Goal: Information Seeking & Learning: Learn about a topic

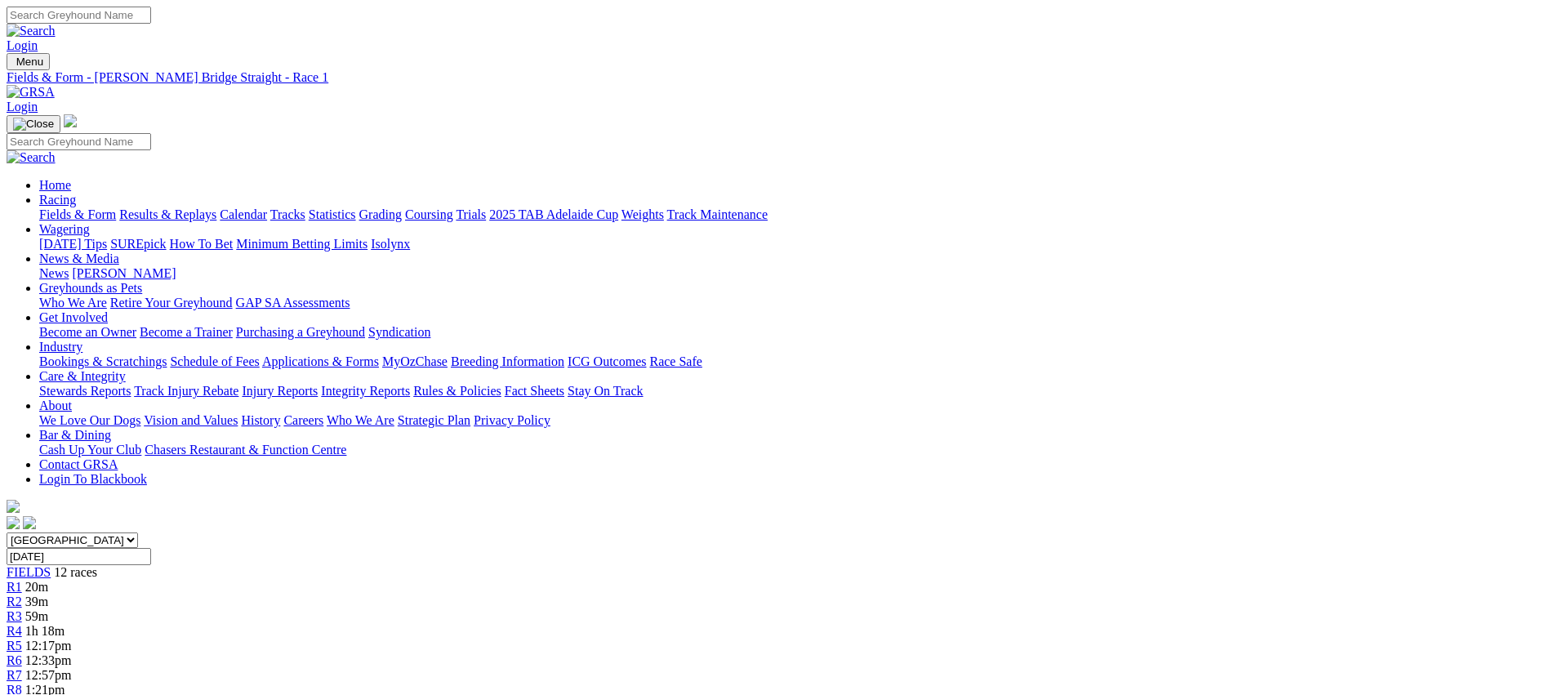
click at [116, 207] on link "Fields & Form" at bounding box center [77, 214] width 77 height 14
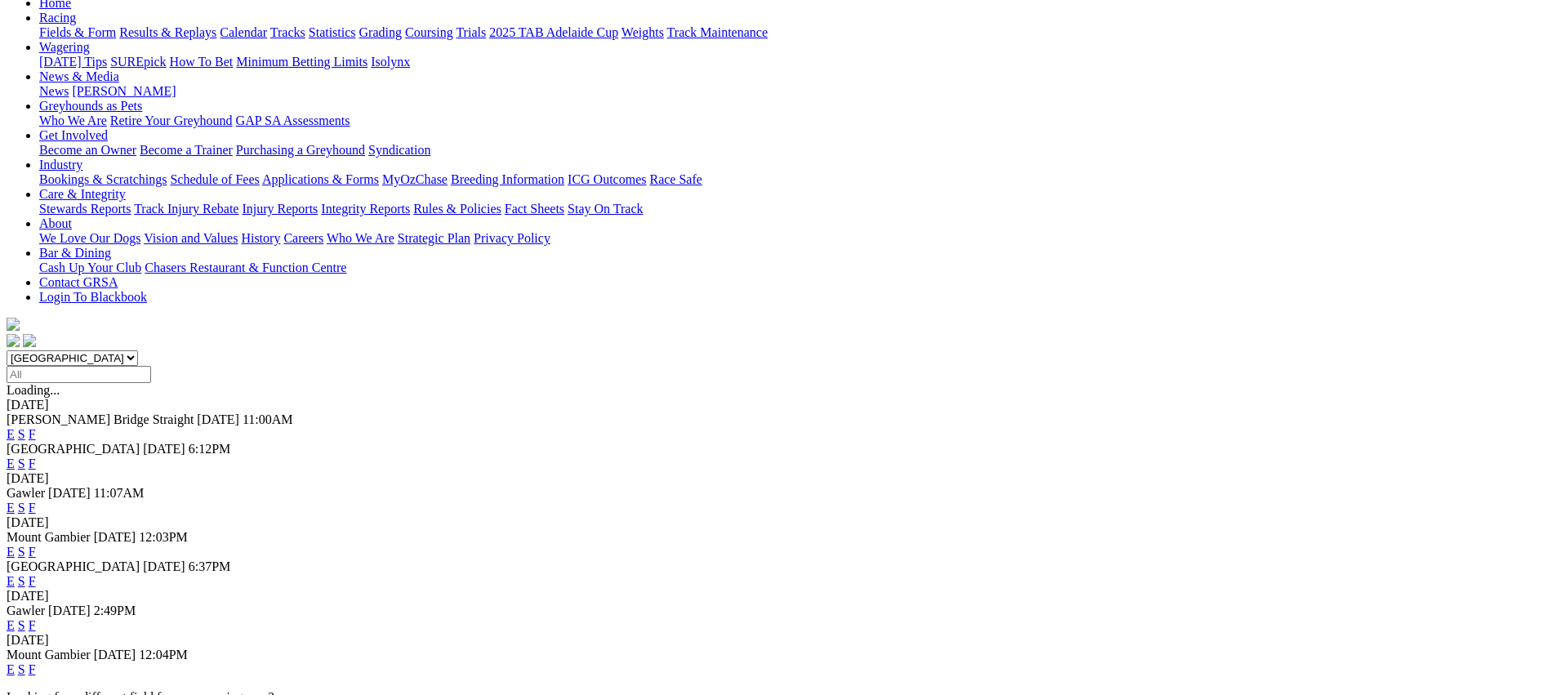
scroll to position [184, 0]
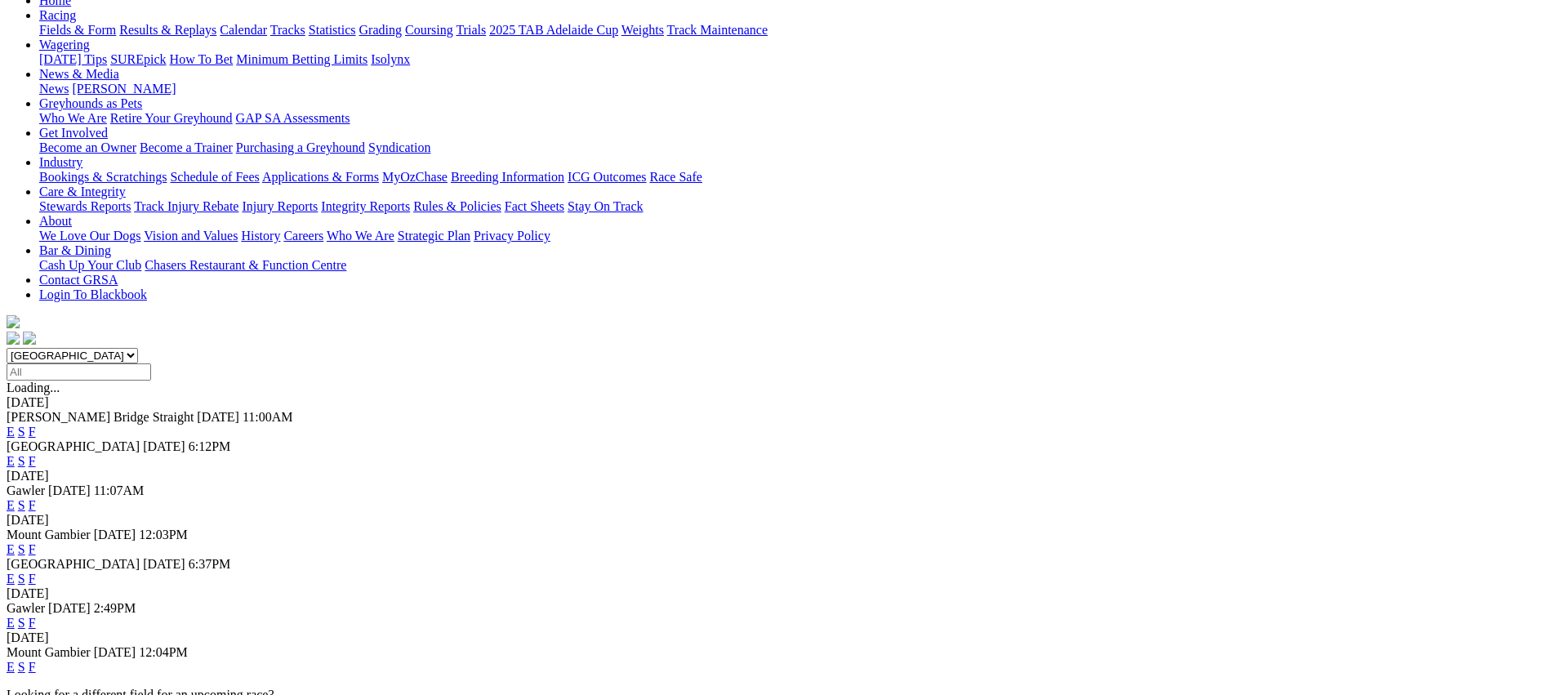
click at [14, 498] on link "E" at bounding box center [11, 505] width 8 height 14
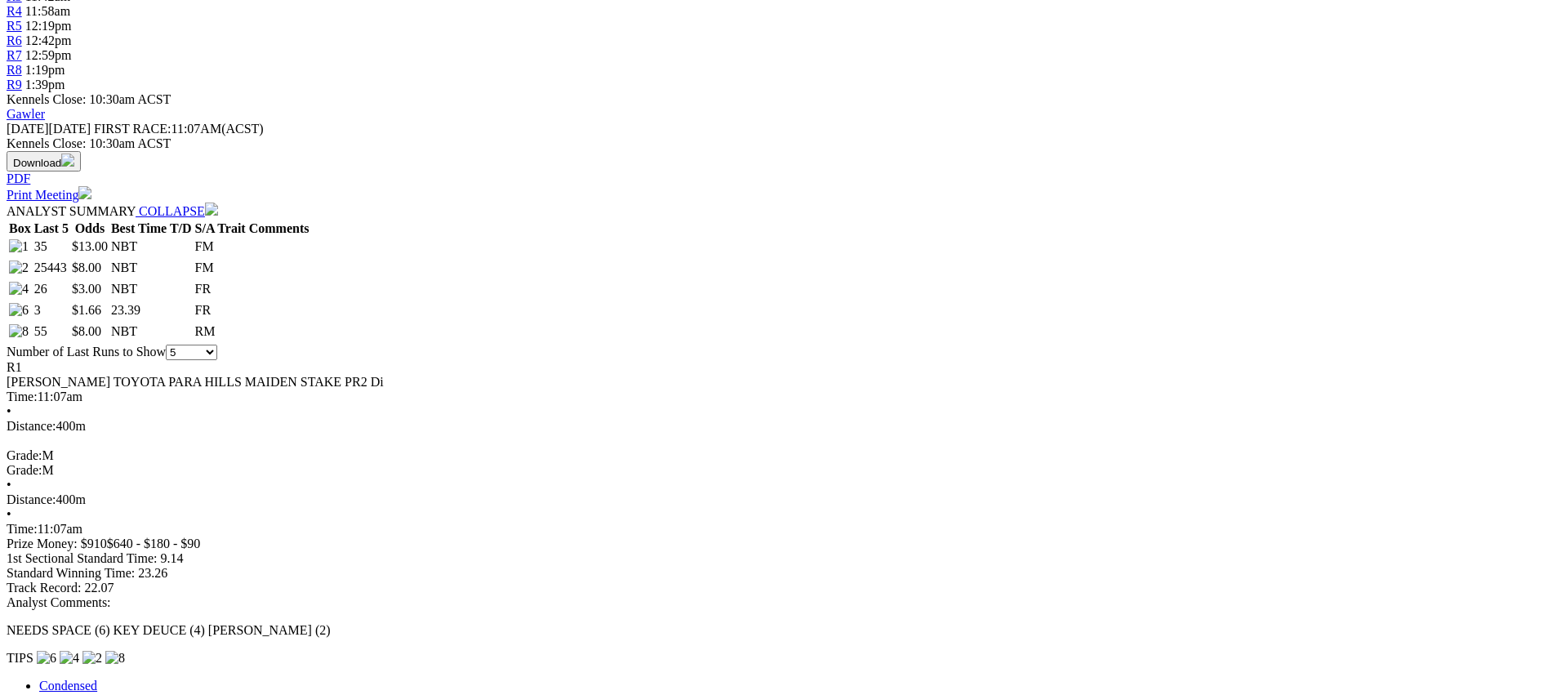
scroll to position [656, 0]
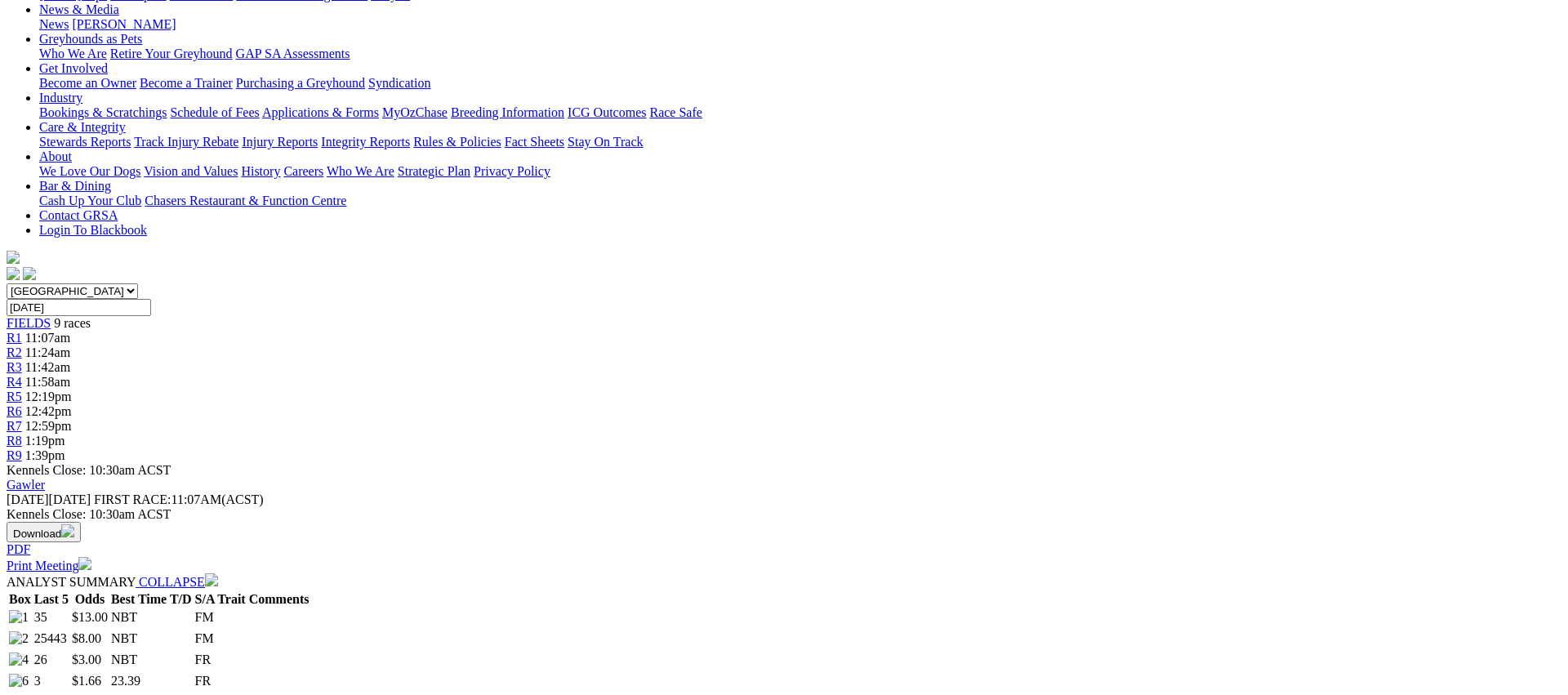
scroll to position [0, 0]
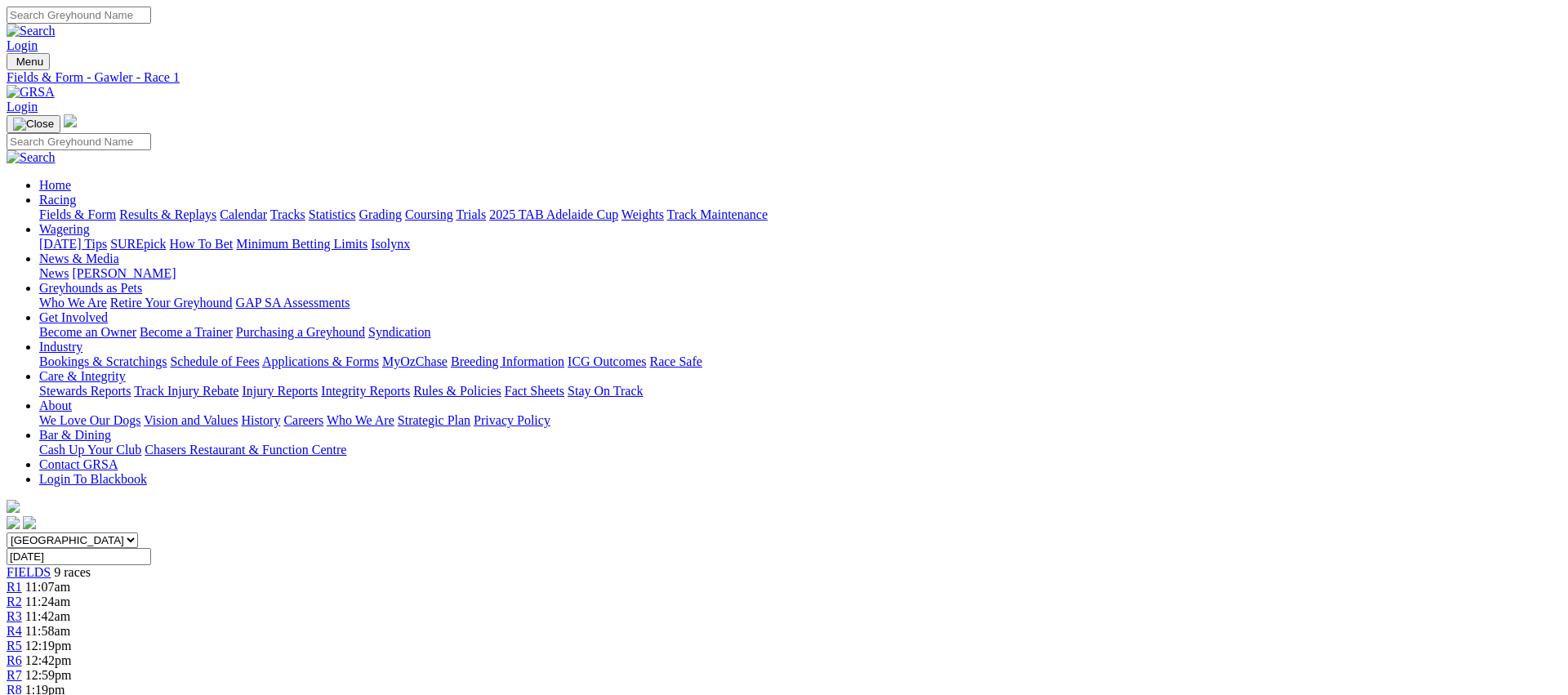
click at [532, 594] on div "R2 11:24am" at bounding box center [784, 601] width 1554 height 14
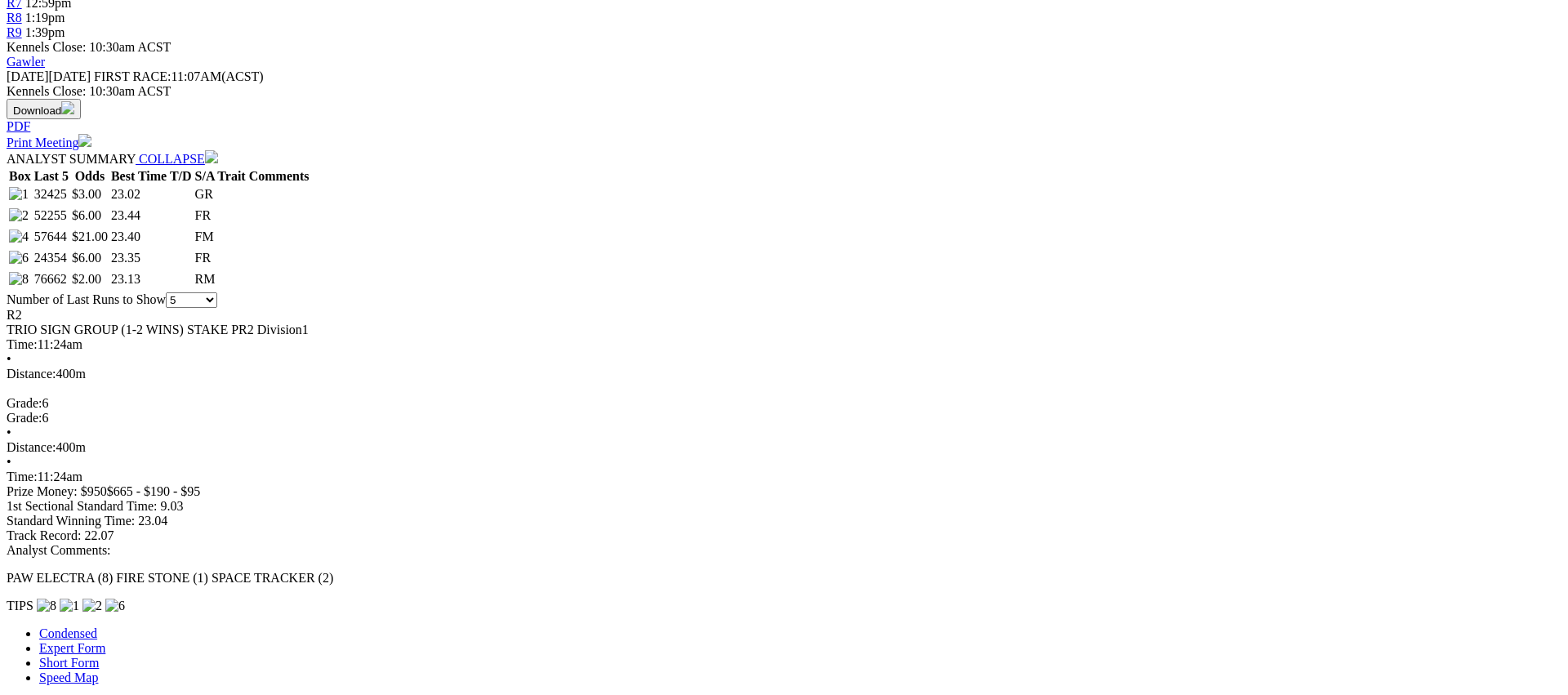
scroll to position [674, 0]
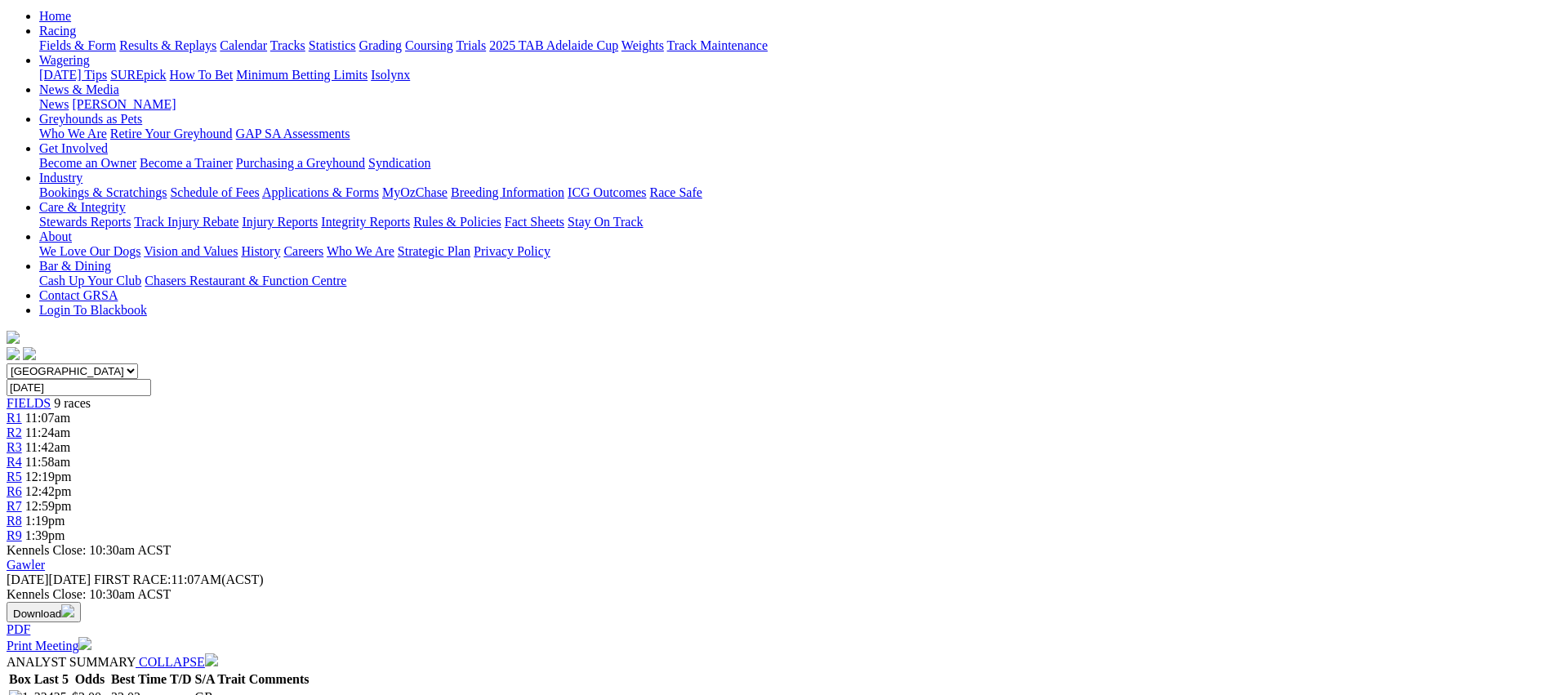
scroll to position [0, 0]
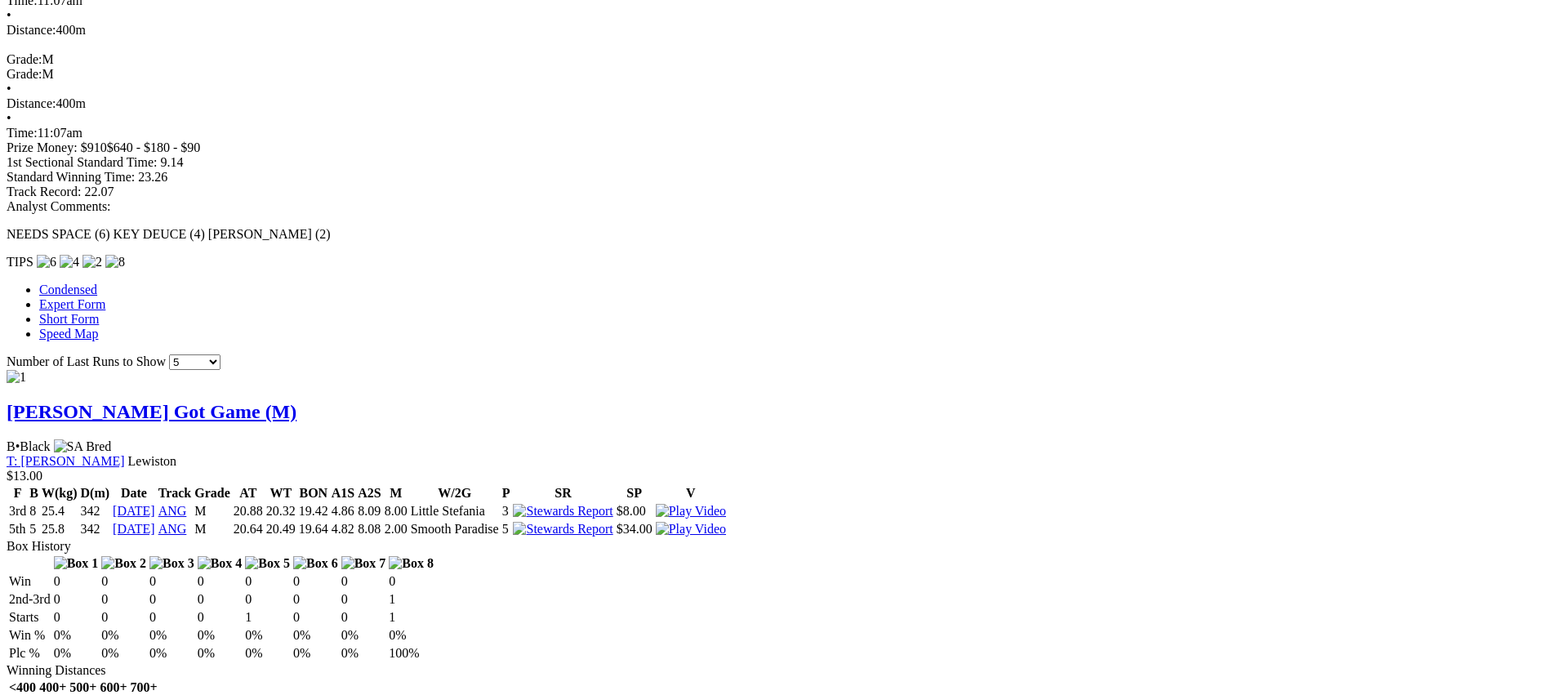
scroll to position [1018, 0]
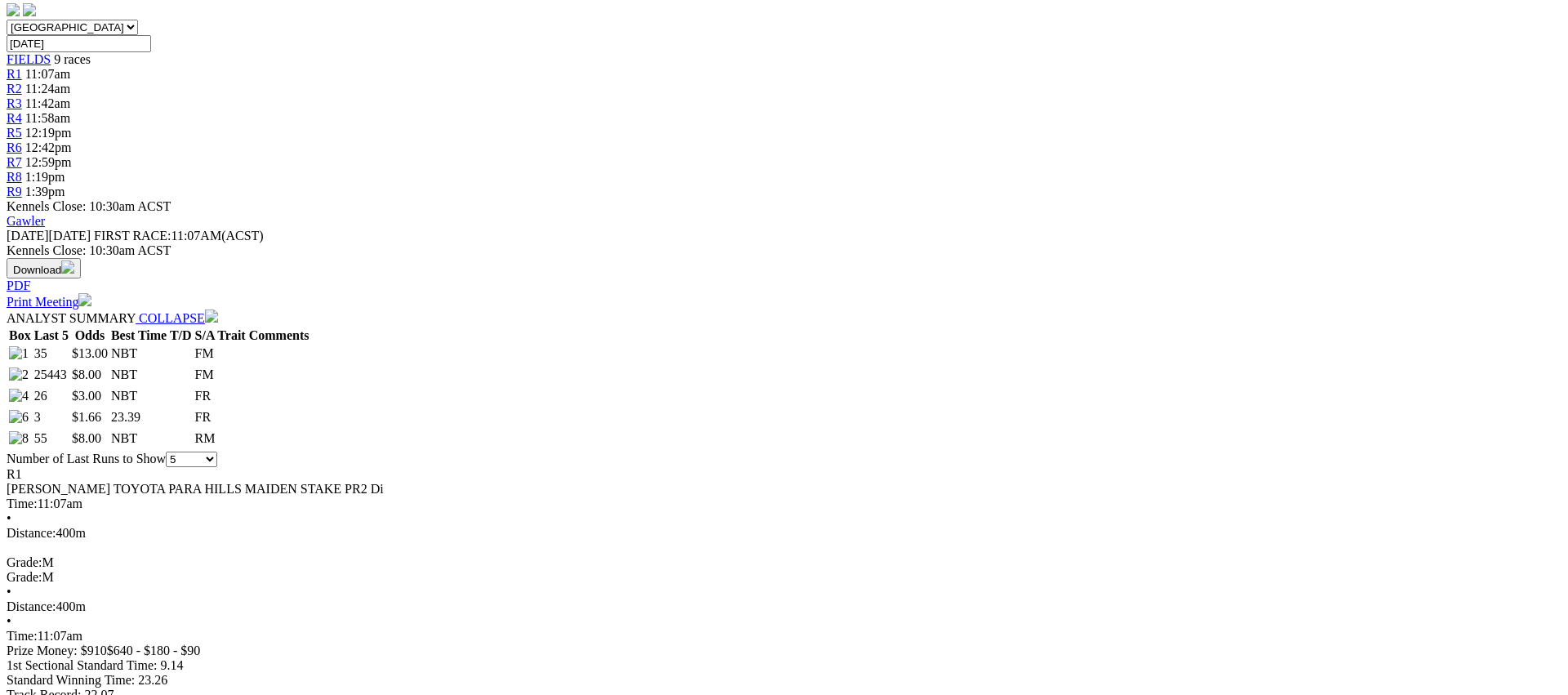
scroll to position [0, 0]
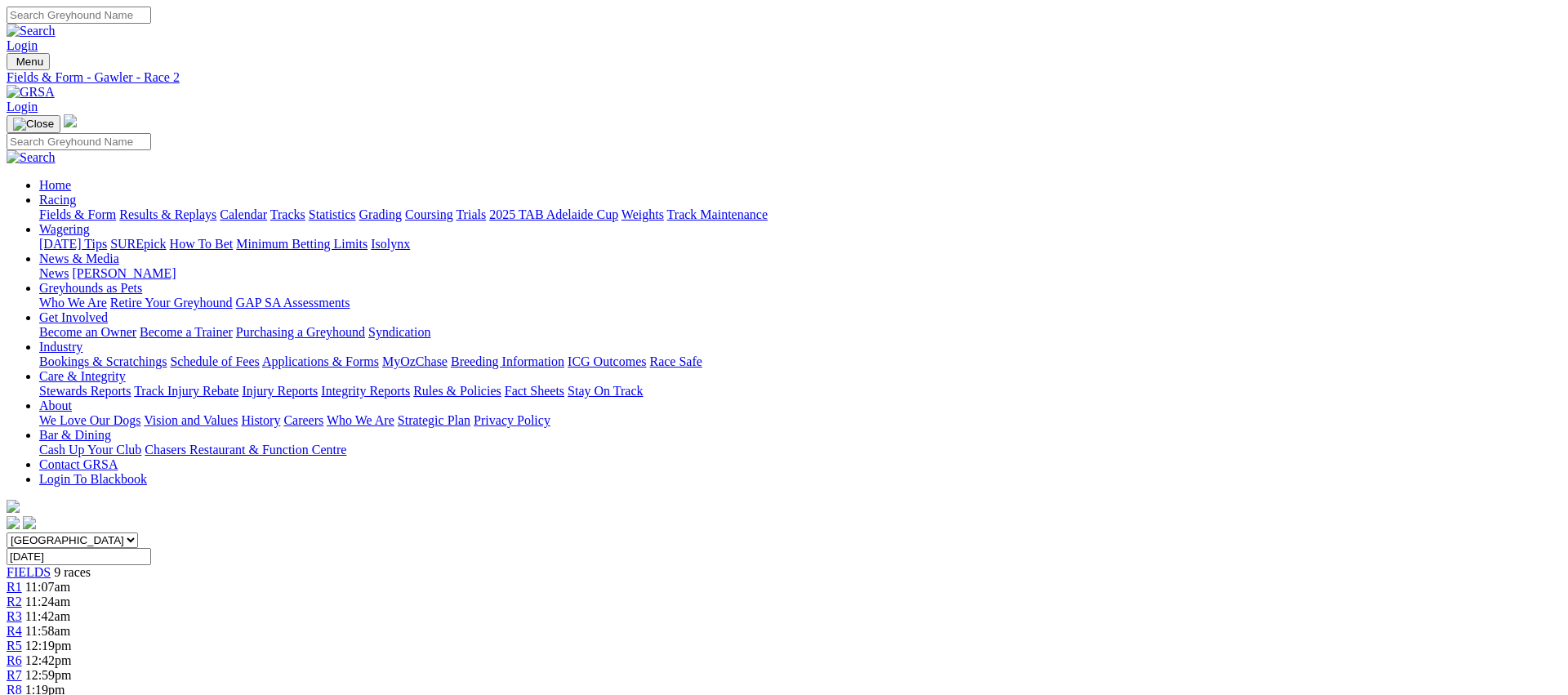
click at [22, 610] on span "R3" at bounding box center [14, 616] width 15 height 14
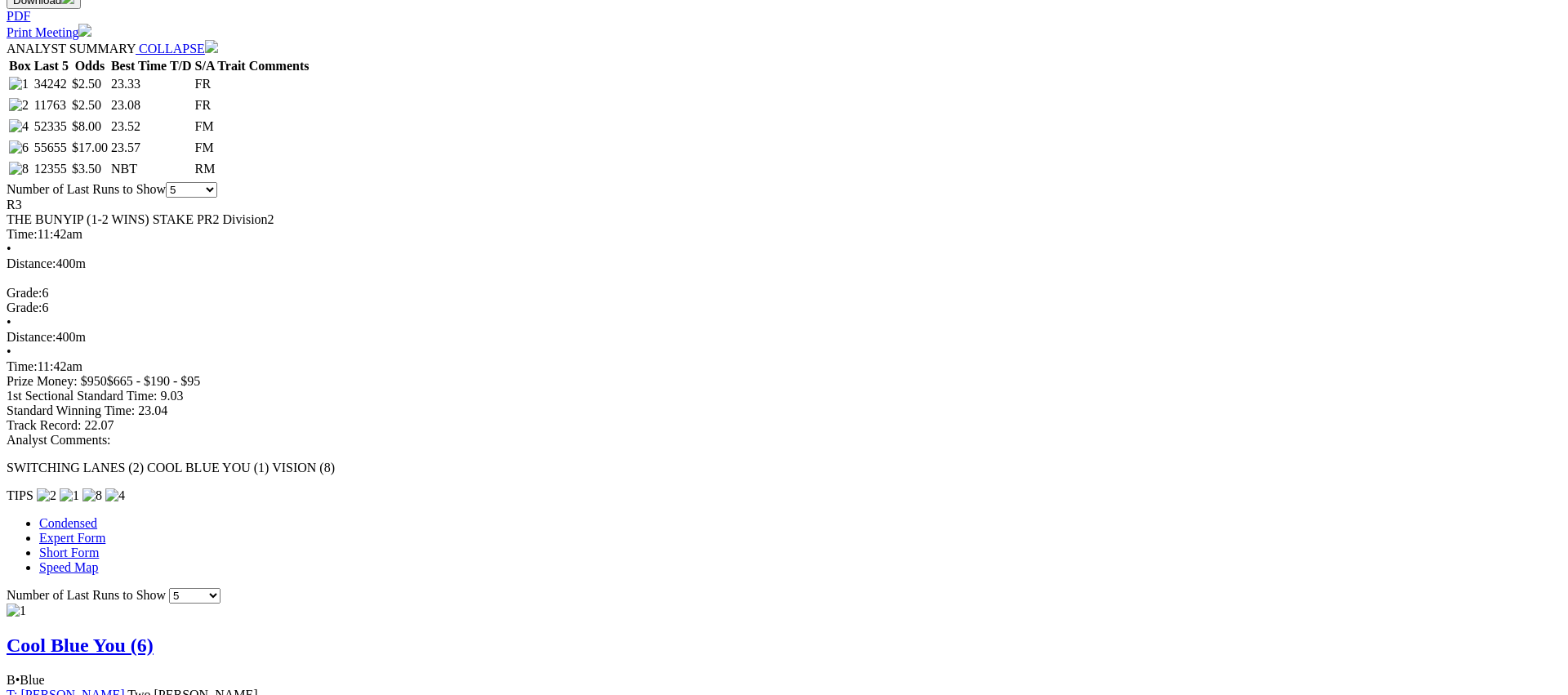
scroll to position [791, 0]
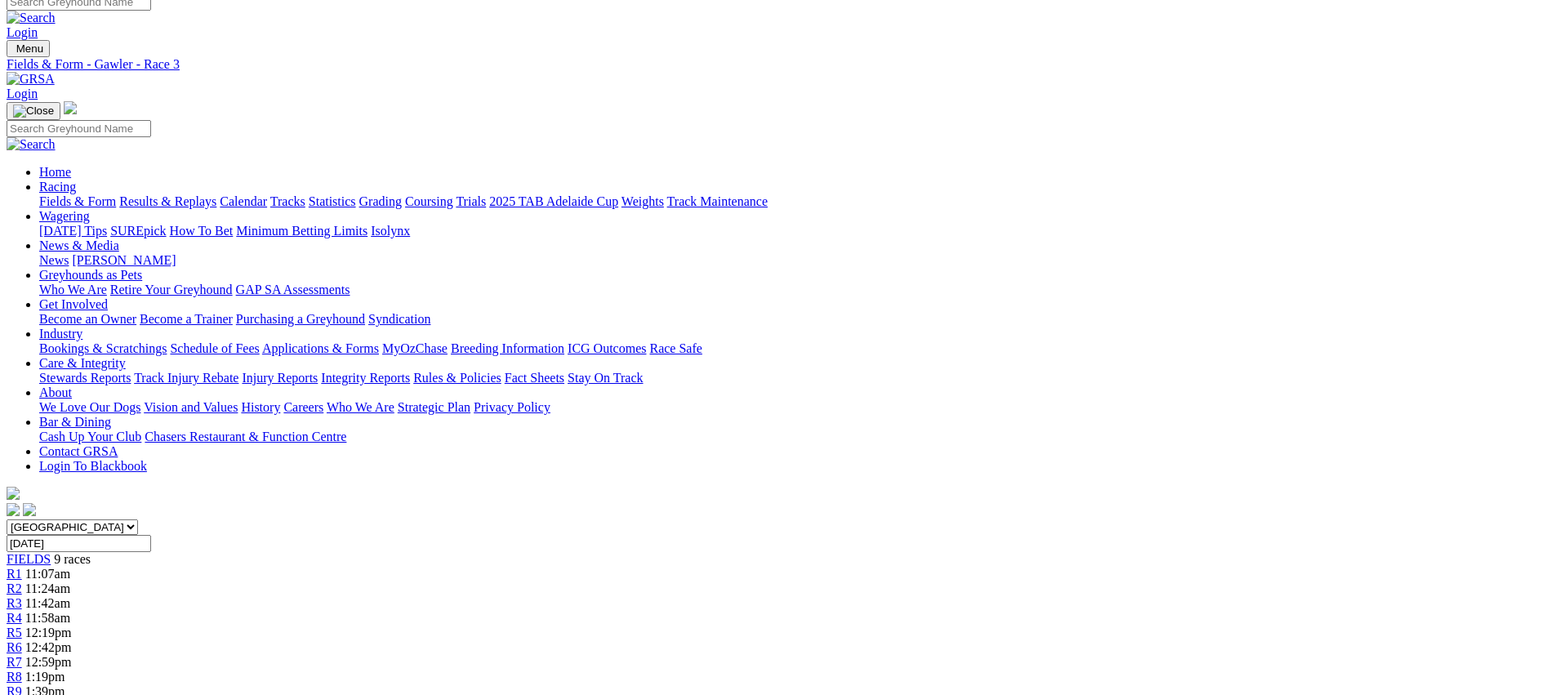
scroll to position [0, 0]
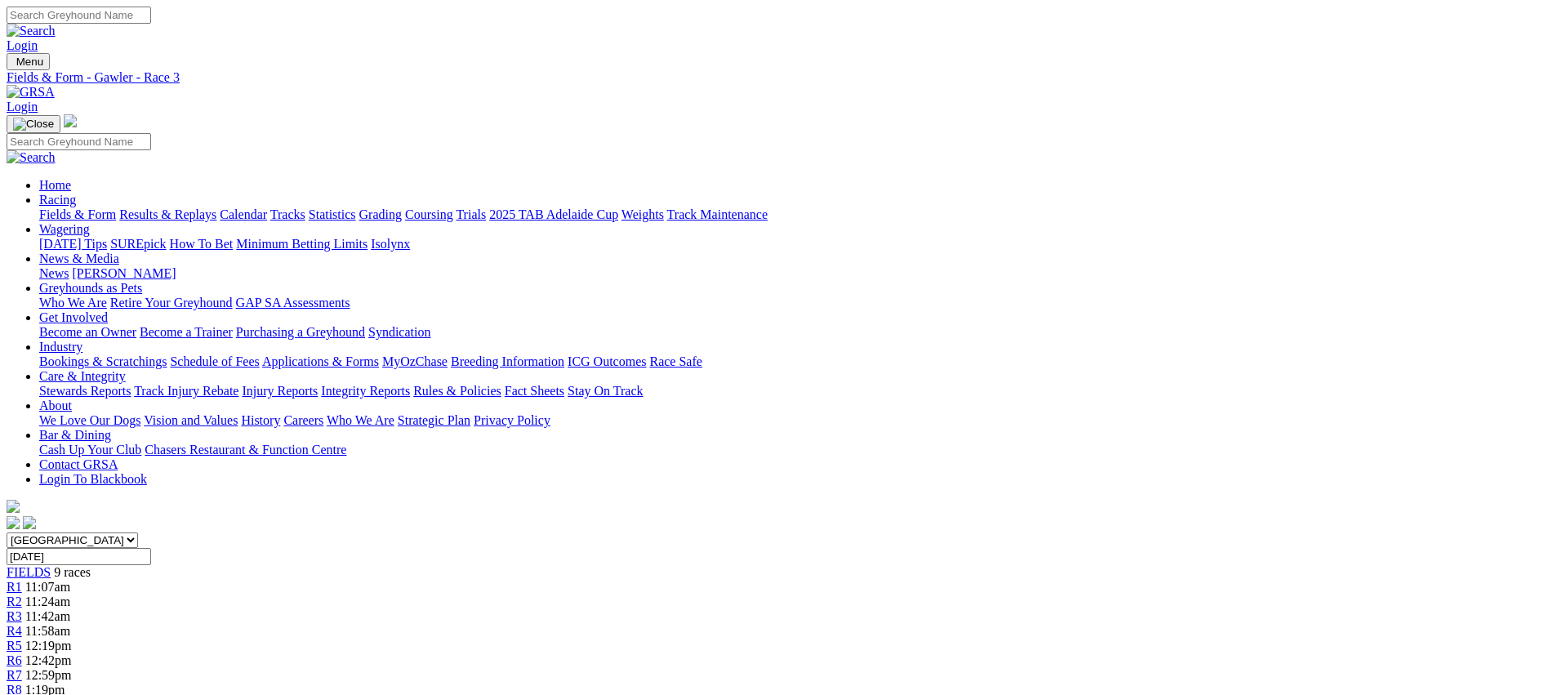
click at [22, 624] on span "R4" at bounding box center [14, 631] width 15 height 14
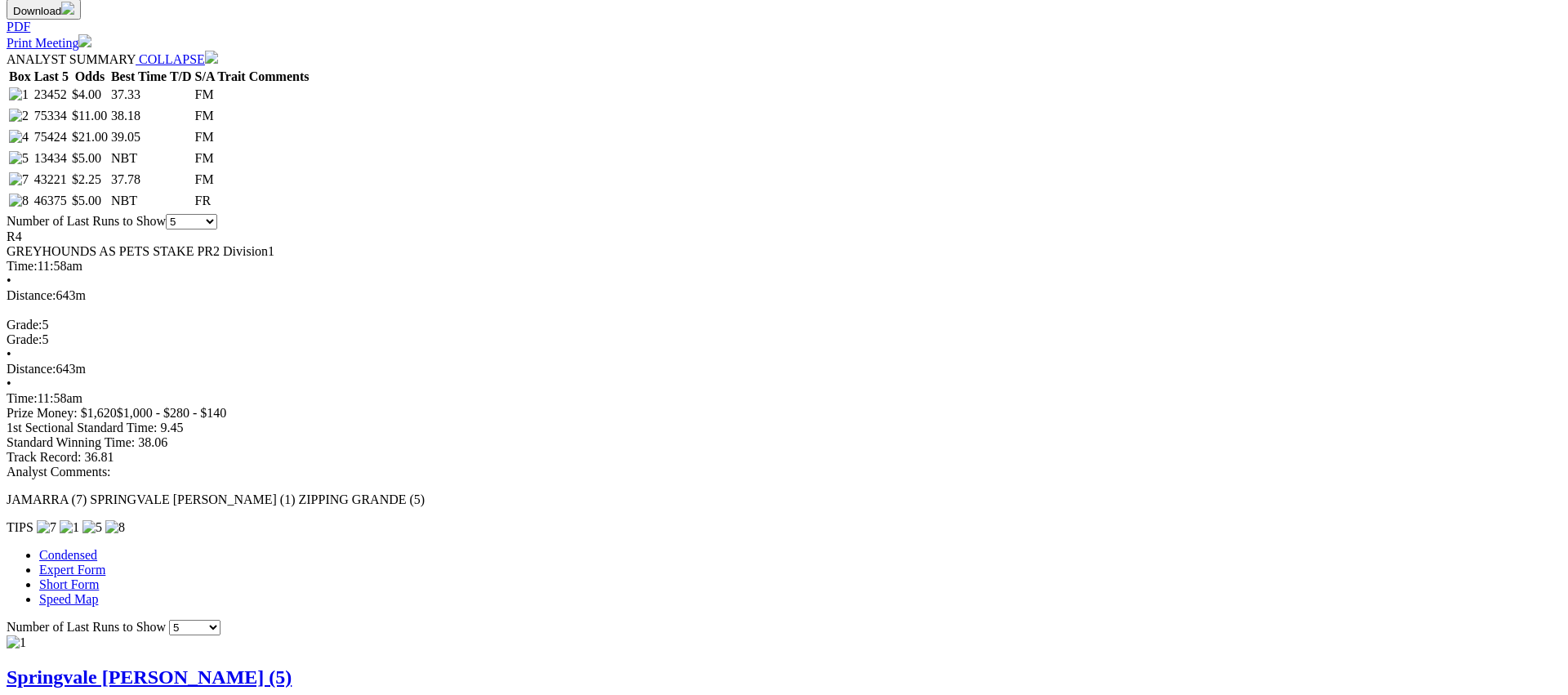
scroll to position [774, 0]
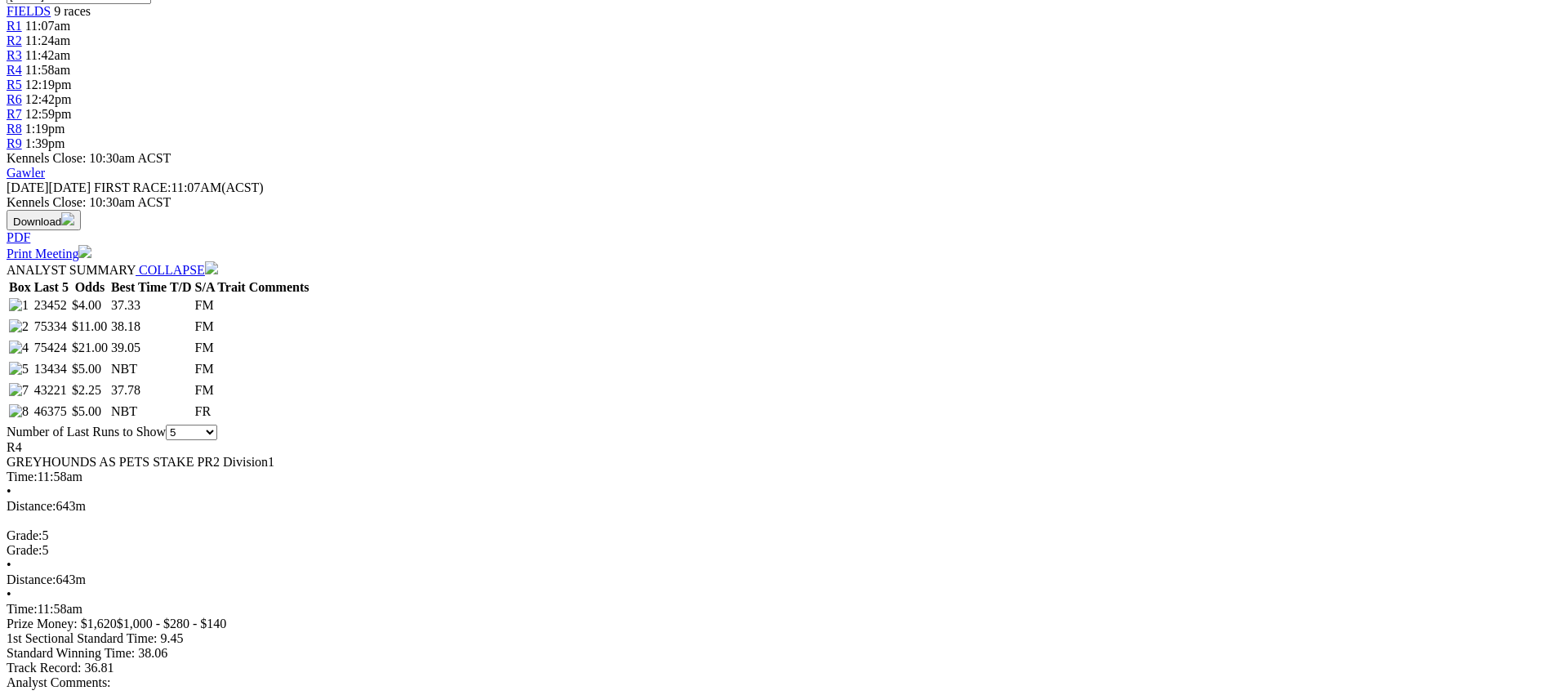
scroll to position [0, 0]
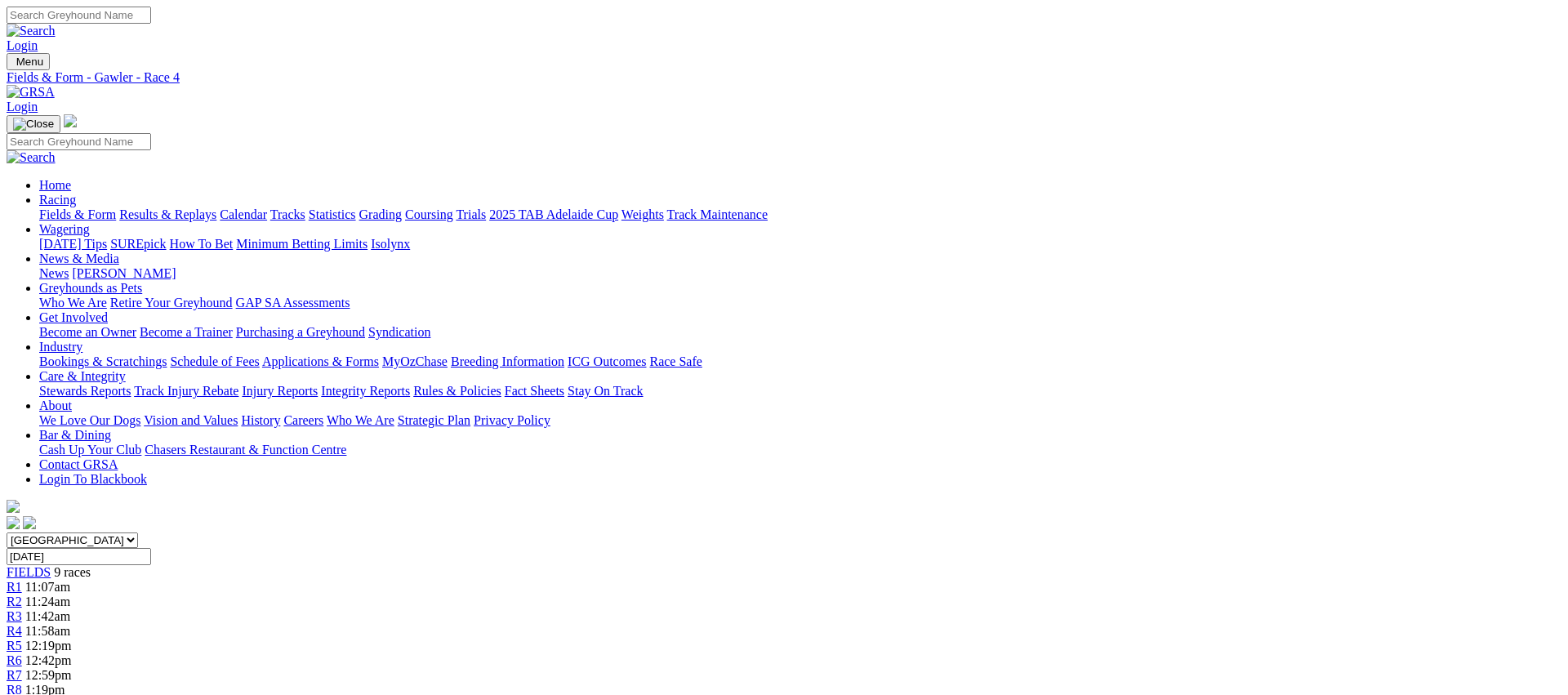
click at [22, 638] on span "R5" at bounding box center [14, 645] width 15 height 14
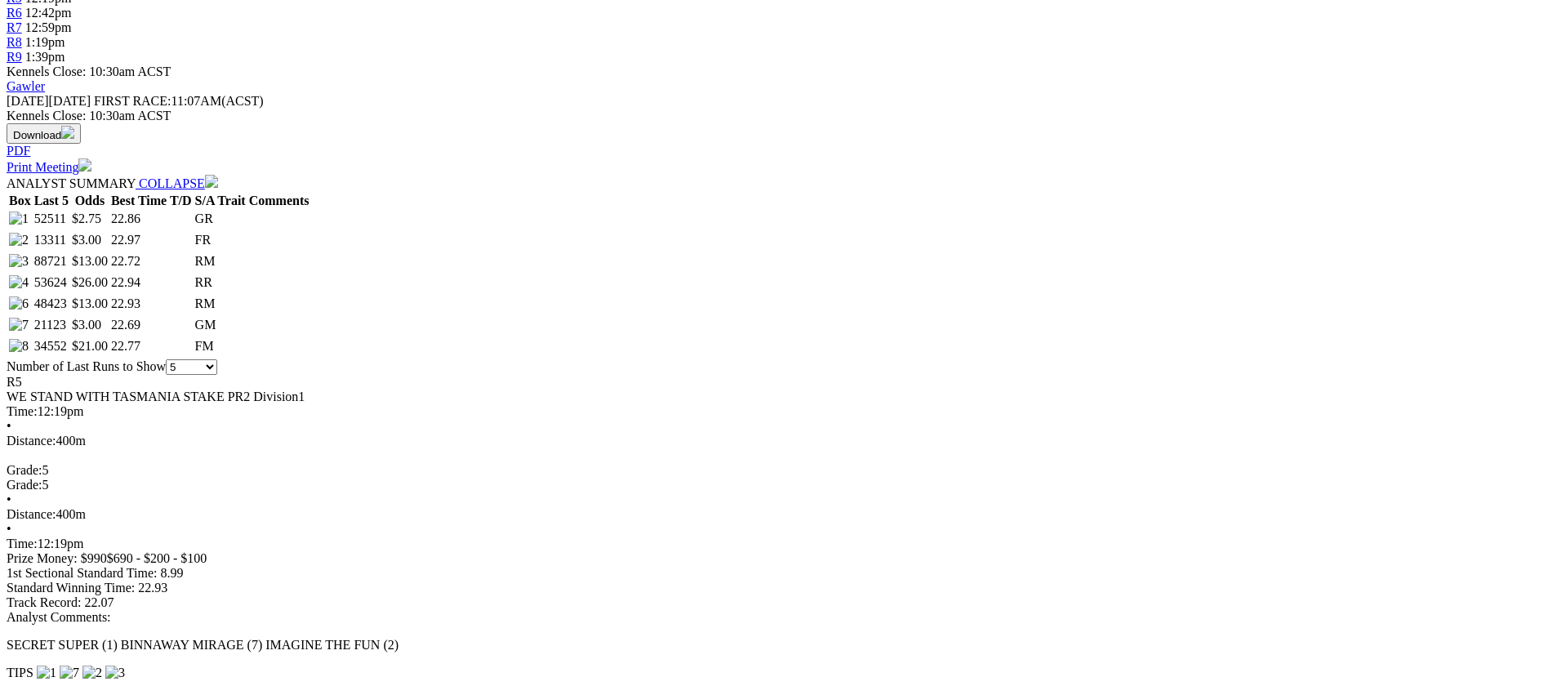
scroll to position [650, 0]
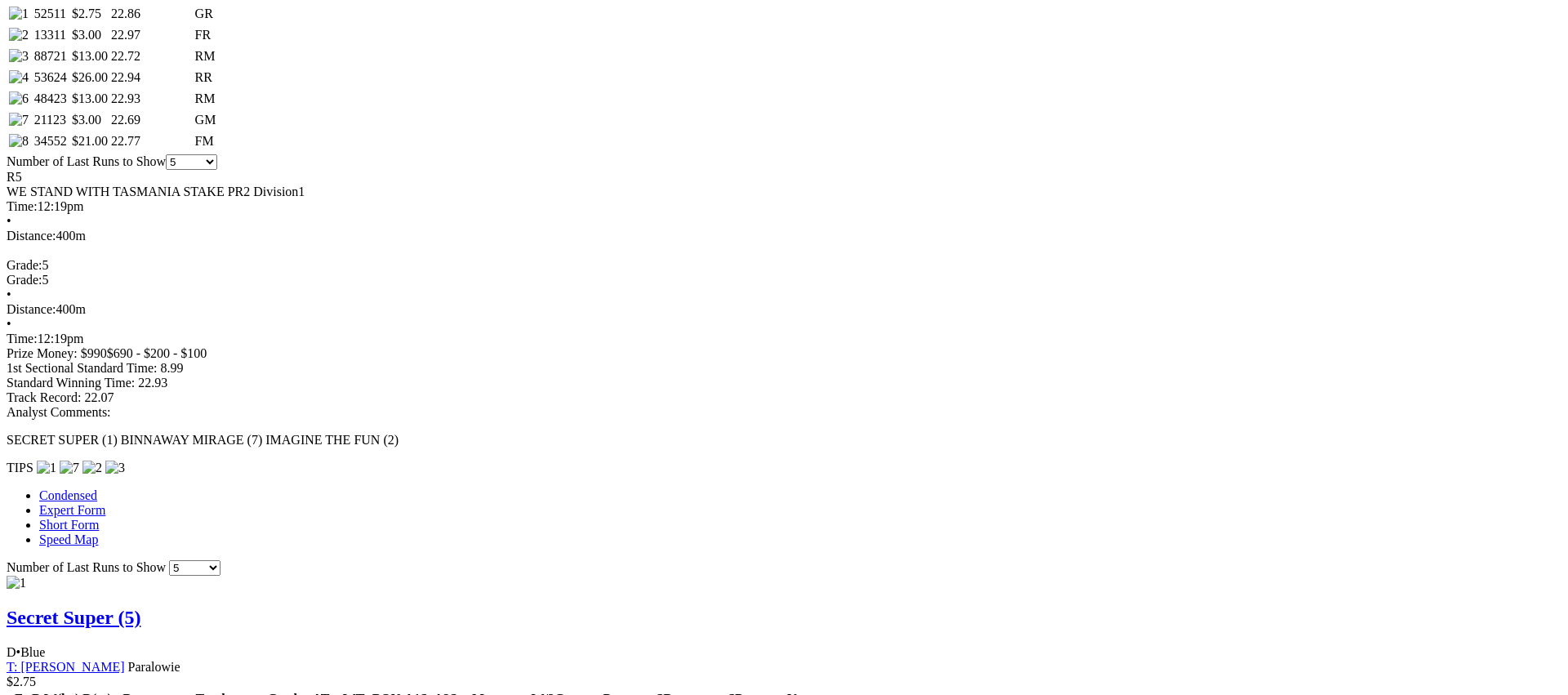
scroll to position [853, 0]
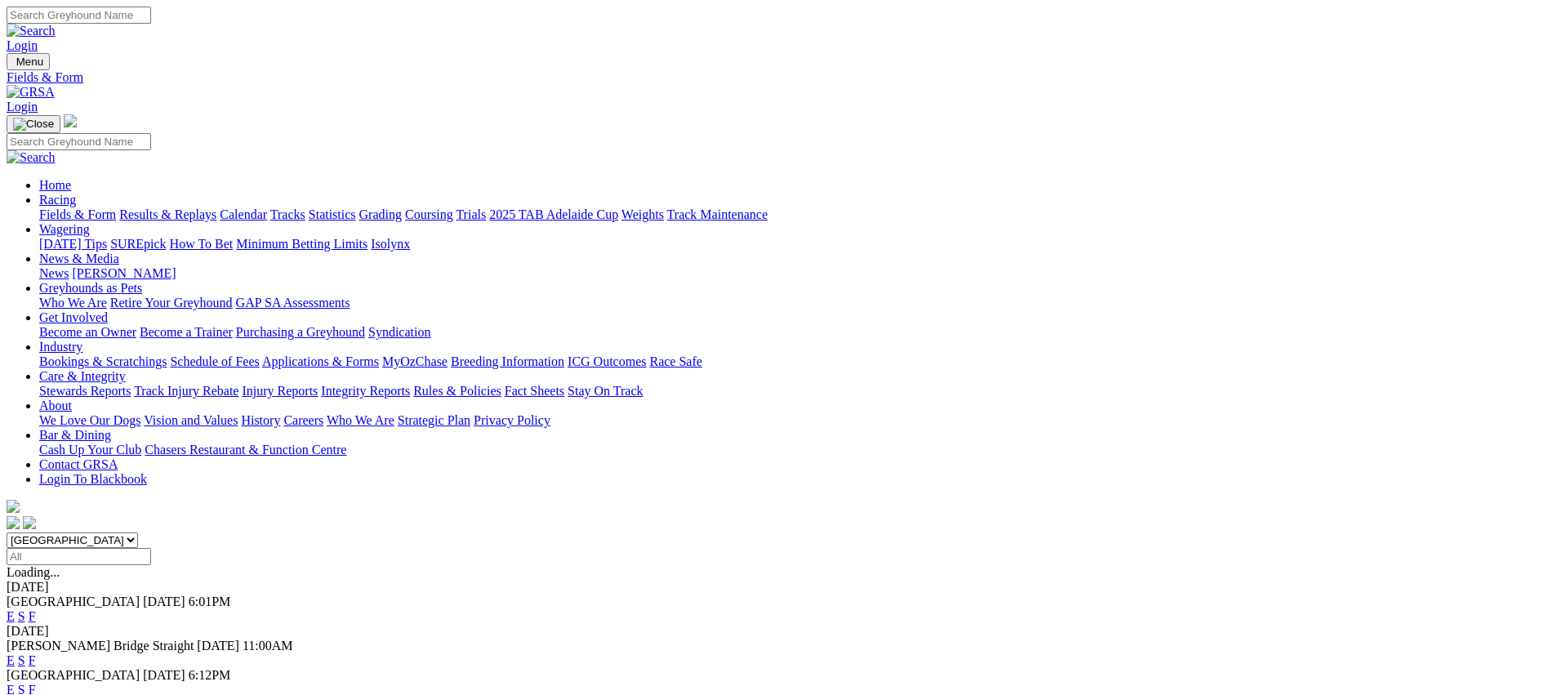
click at [116, 207] on link "Fields & Form" at bounding box center [77, 214] width 77 height 14
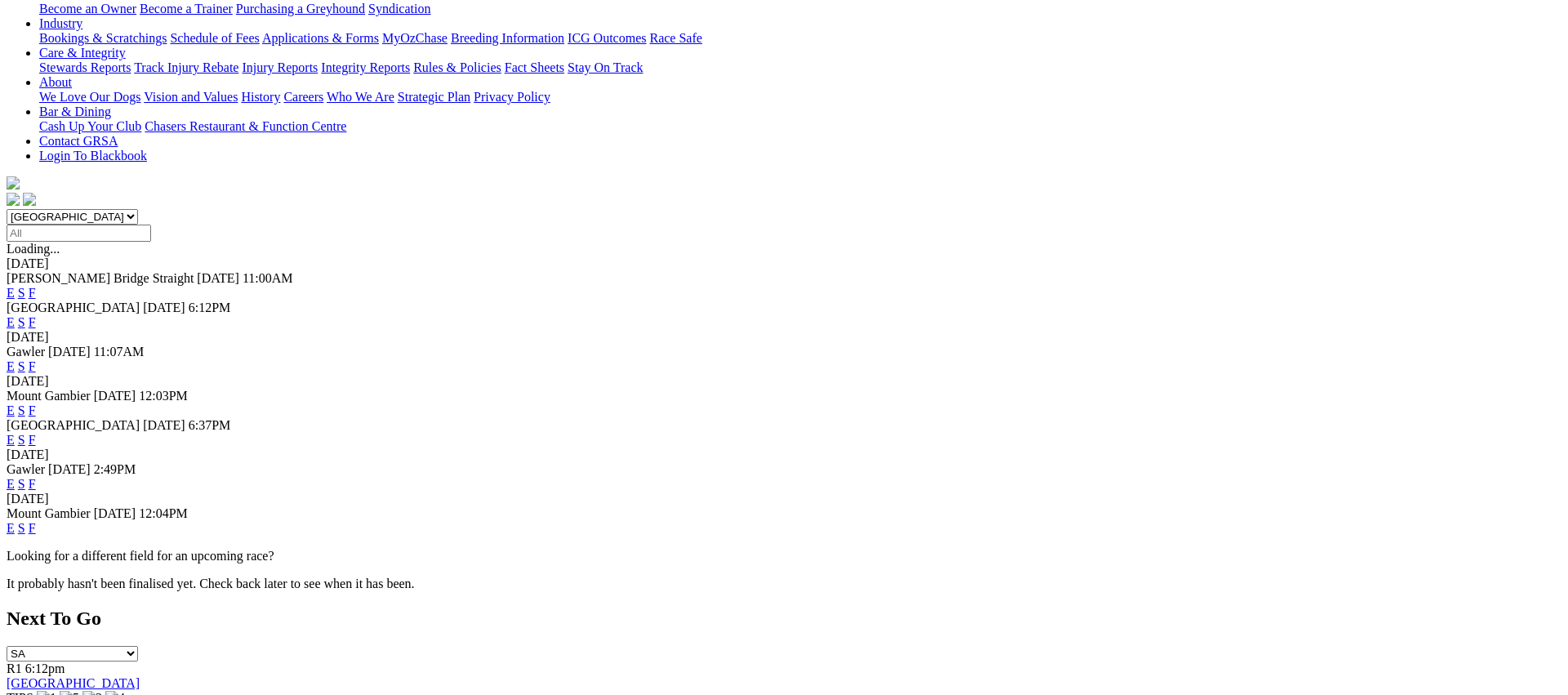
scroll to position [337, 0]
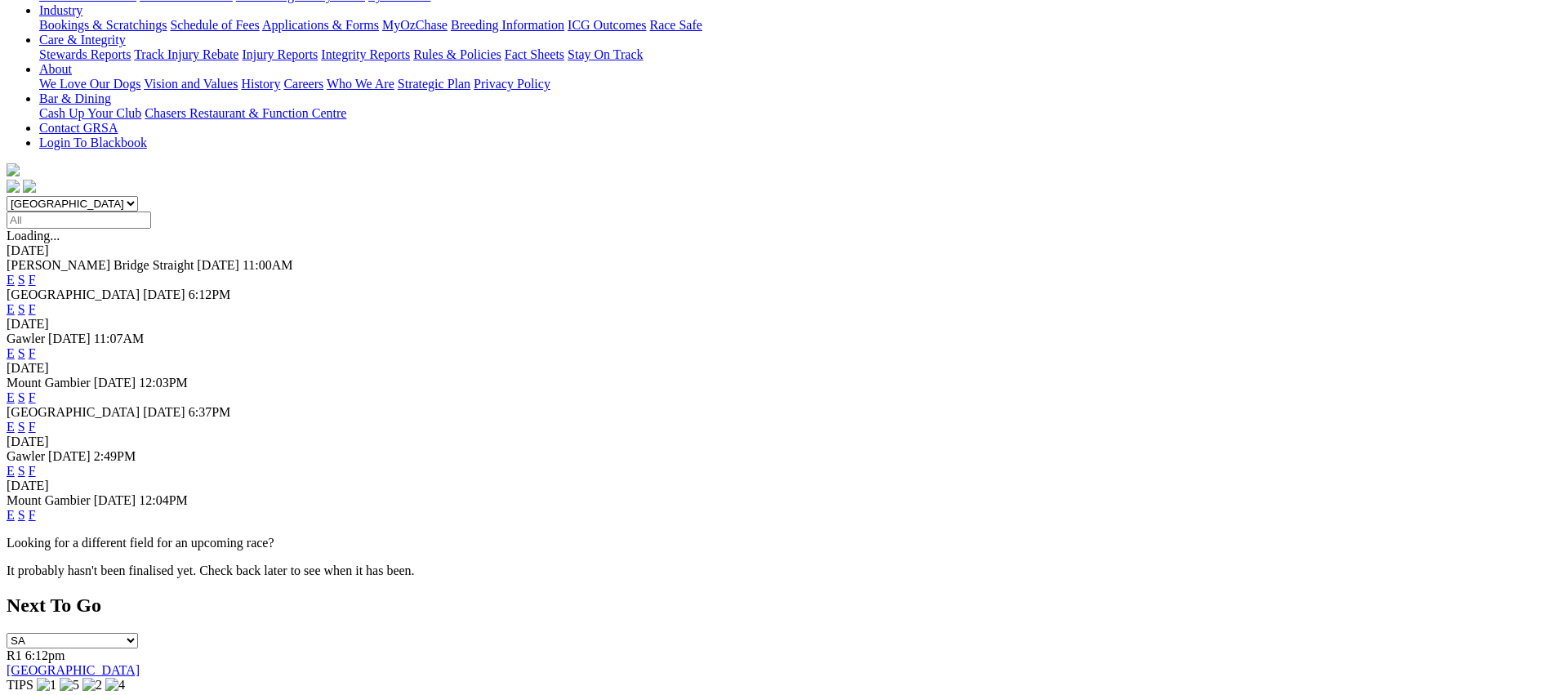
click at [36, 464] on link "F" at bounding box center [32, 471] width 8 height 14
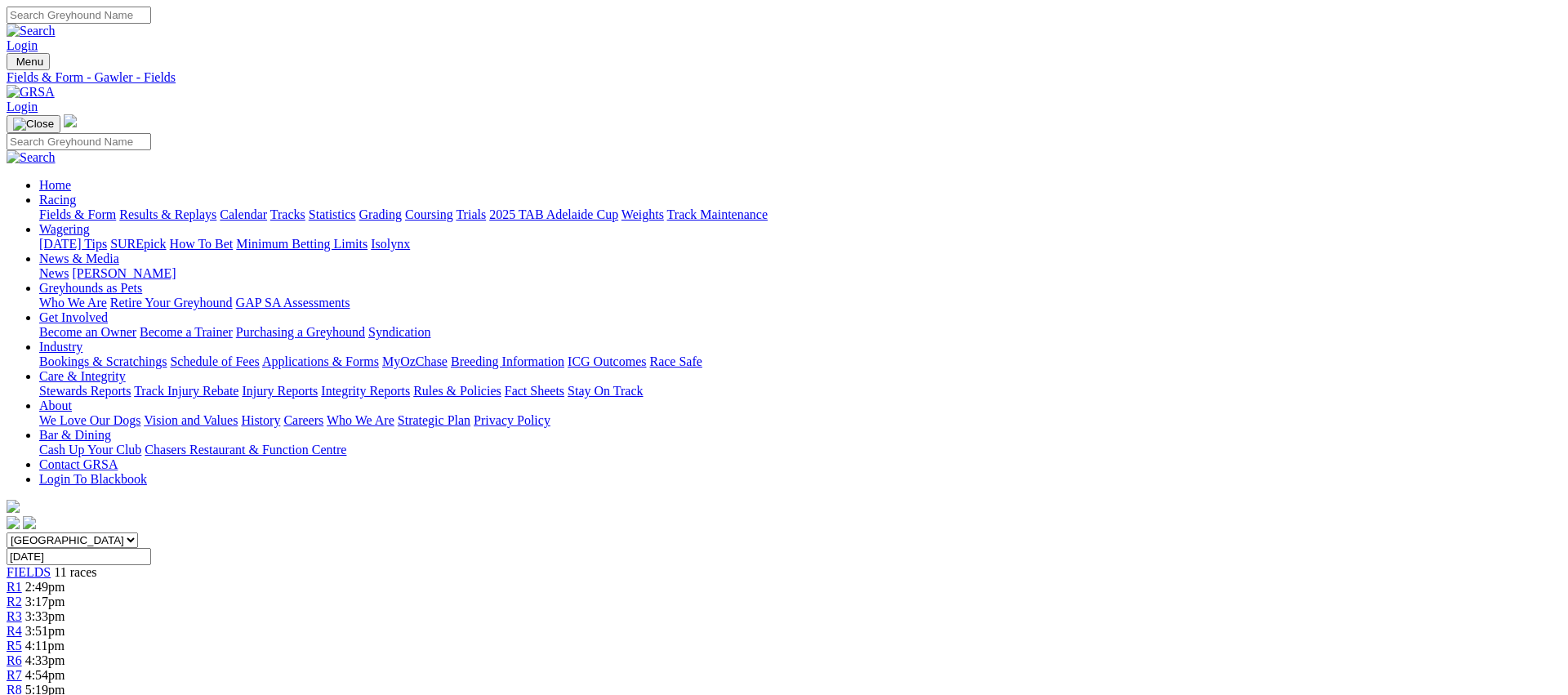
click at [116, 207] on link "Fields & Form" at bounding box center [77, 214] width 77 height 14
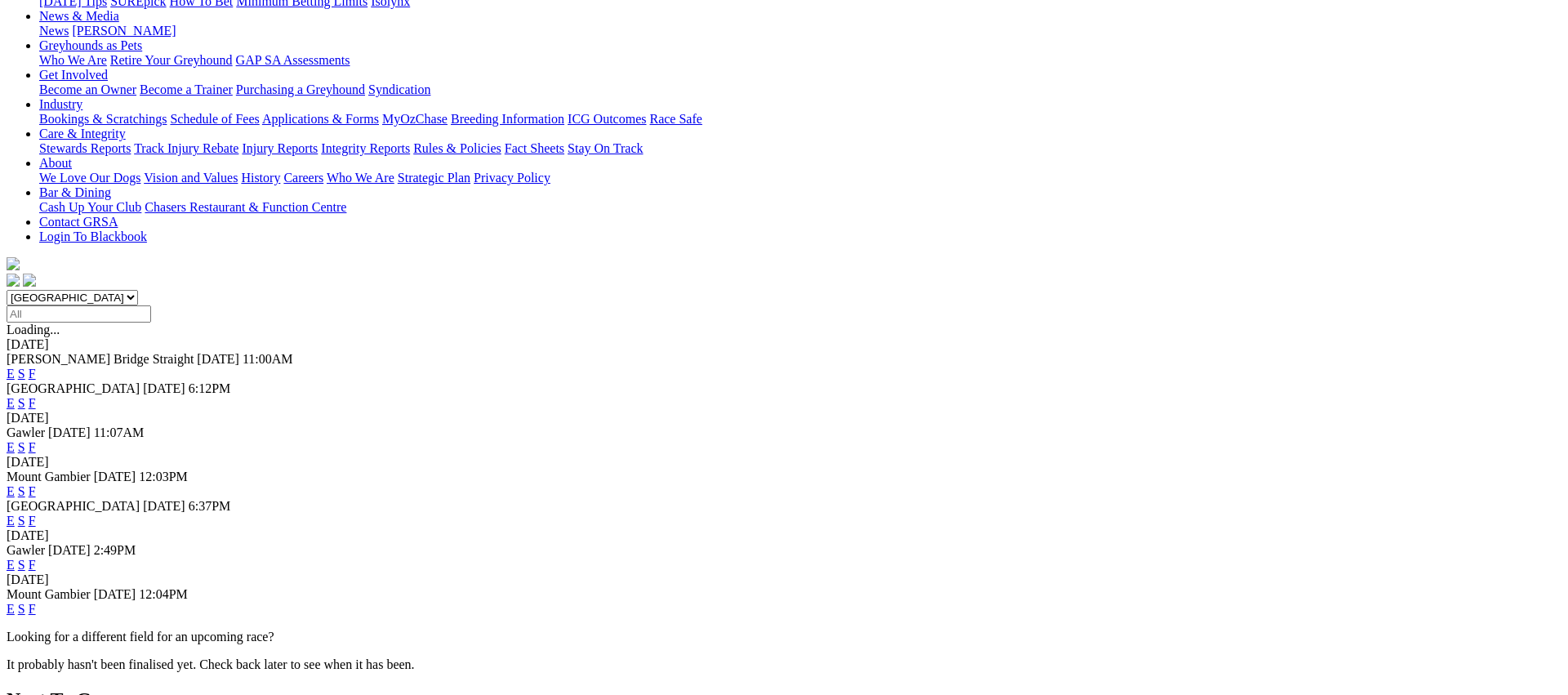
scroll to position [244, 0]
click at [36, 601] on link "F" at bounding box center [32, 608] width 8 height 14
